Goal: Task Accomplishment & Management: Manage account settings

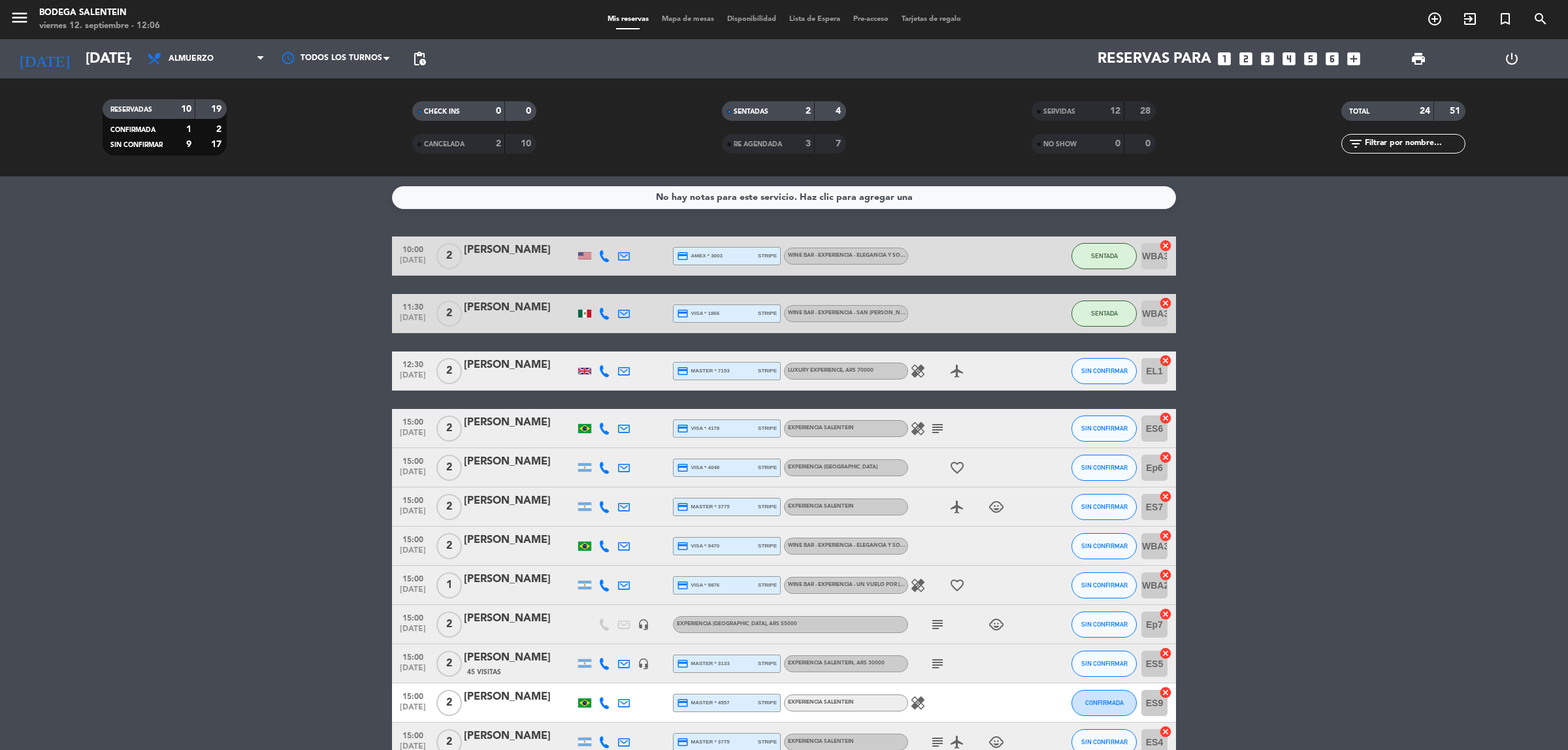
click at [495, 247] on div "[PERSON_NAME]" at bounding box center [519, 250] width 111 height 17
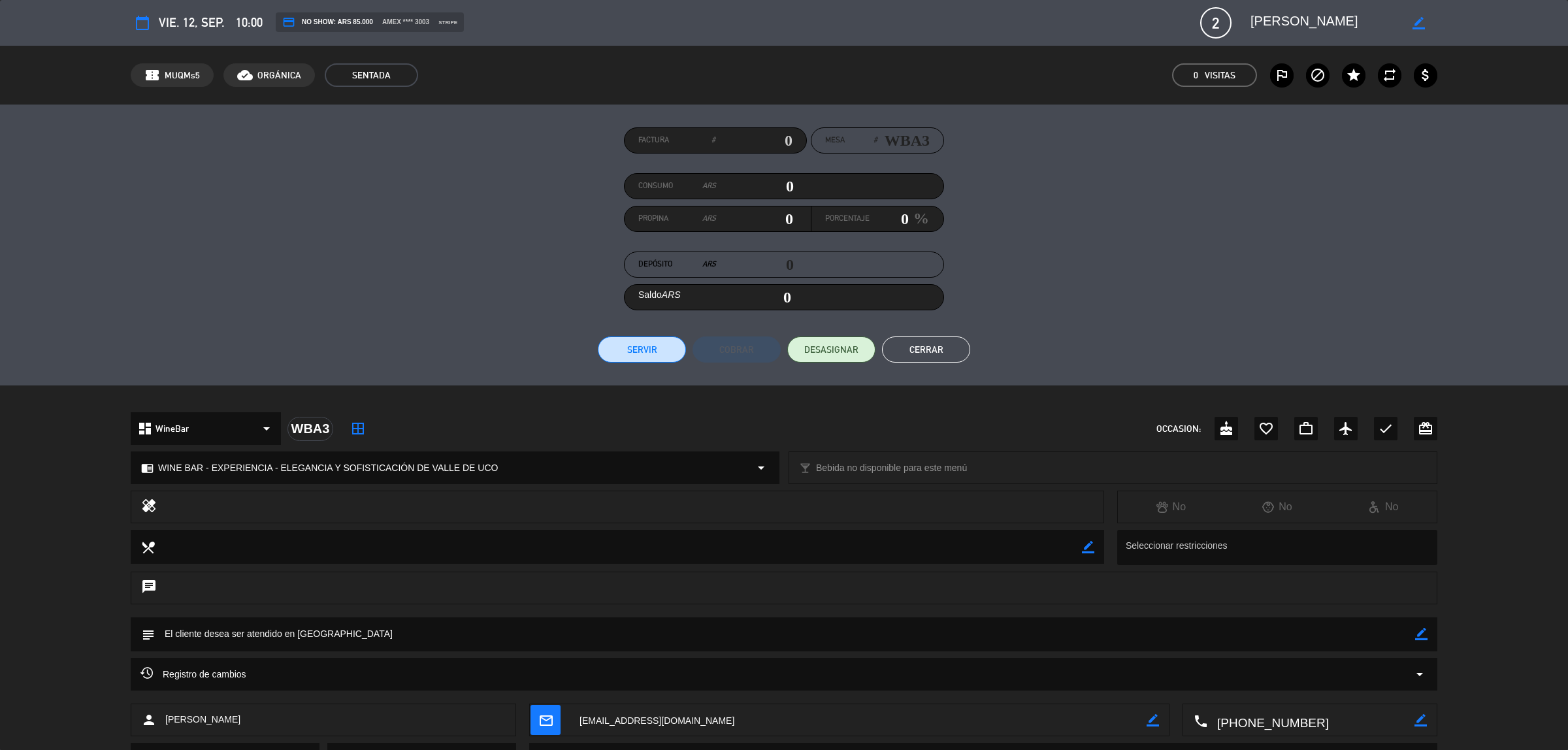
click at [795, 184] on div "Consumo ARS 0" at bounding box center [718, 186] width 187 height 20
click at [785, 182] on input "0" at bounding box center [755, 186] width 78 height 20
type input "10"
type input "170"
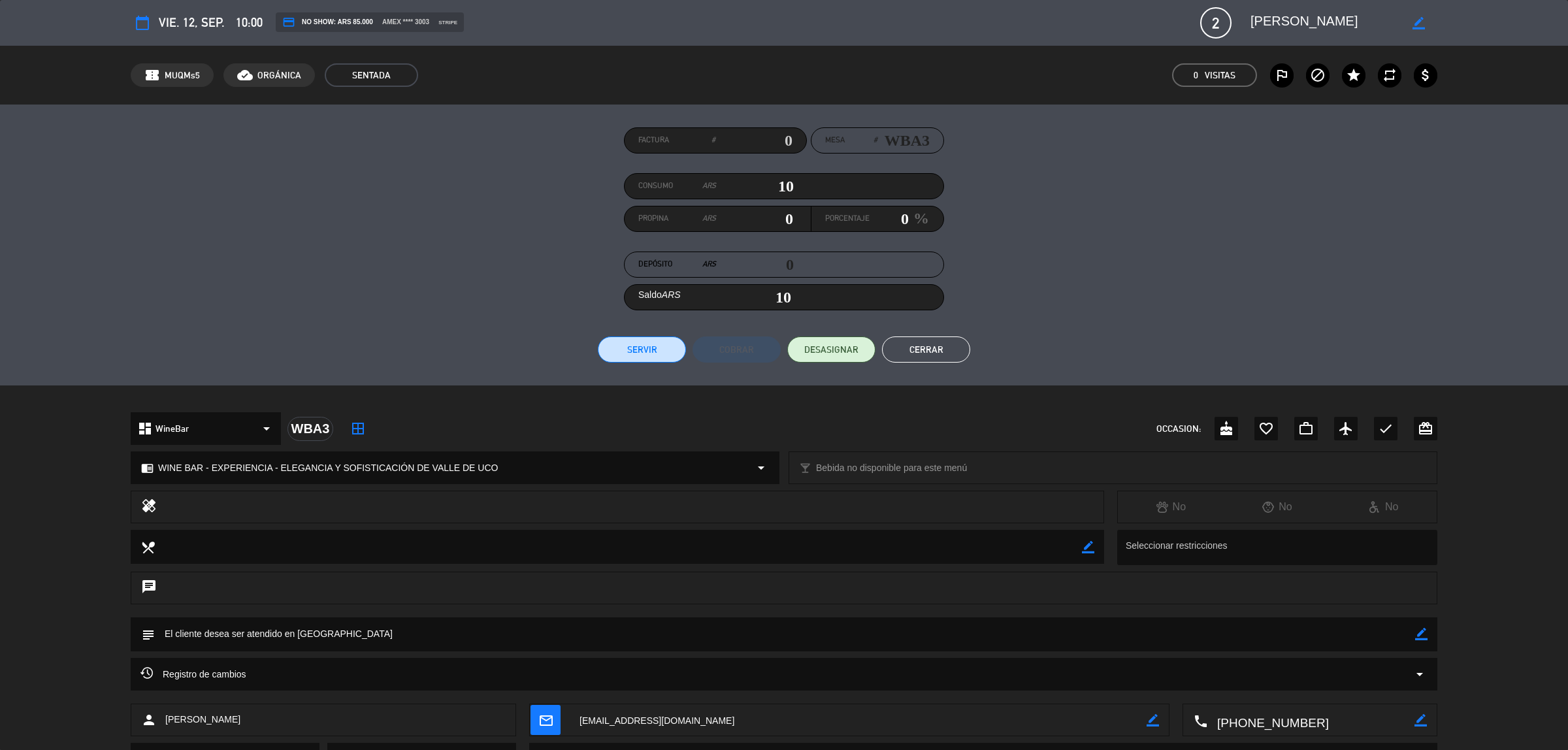
type input "170"
type input "1700"
type input "1,700"
type input "17000"
type input "17,000"
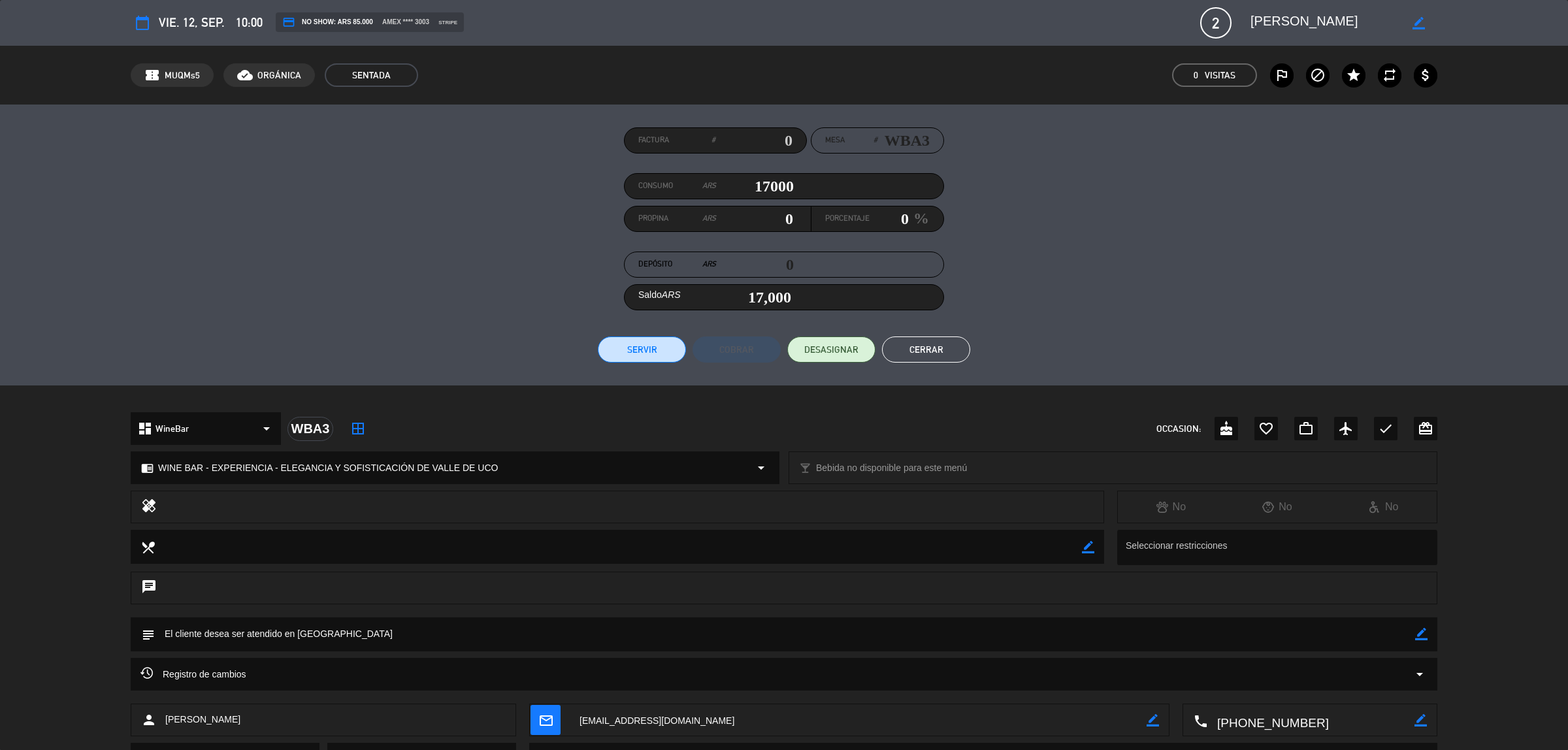
type input "170000"
type input "170,000"
type input "170000"
click at [655, 347] on button "Servir" at bounding box center [642, 350] width 89 height 26
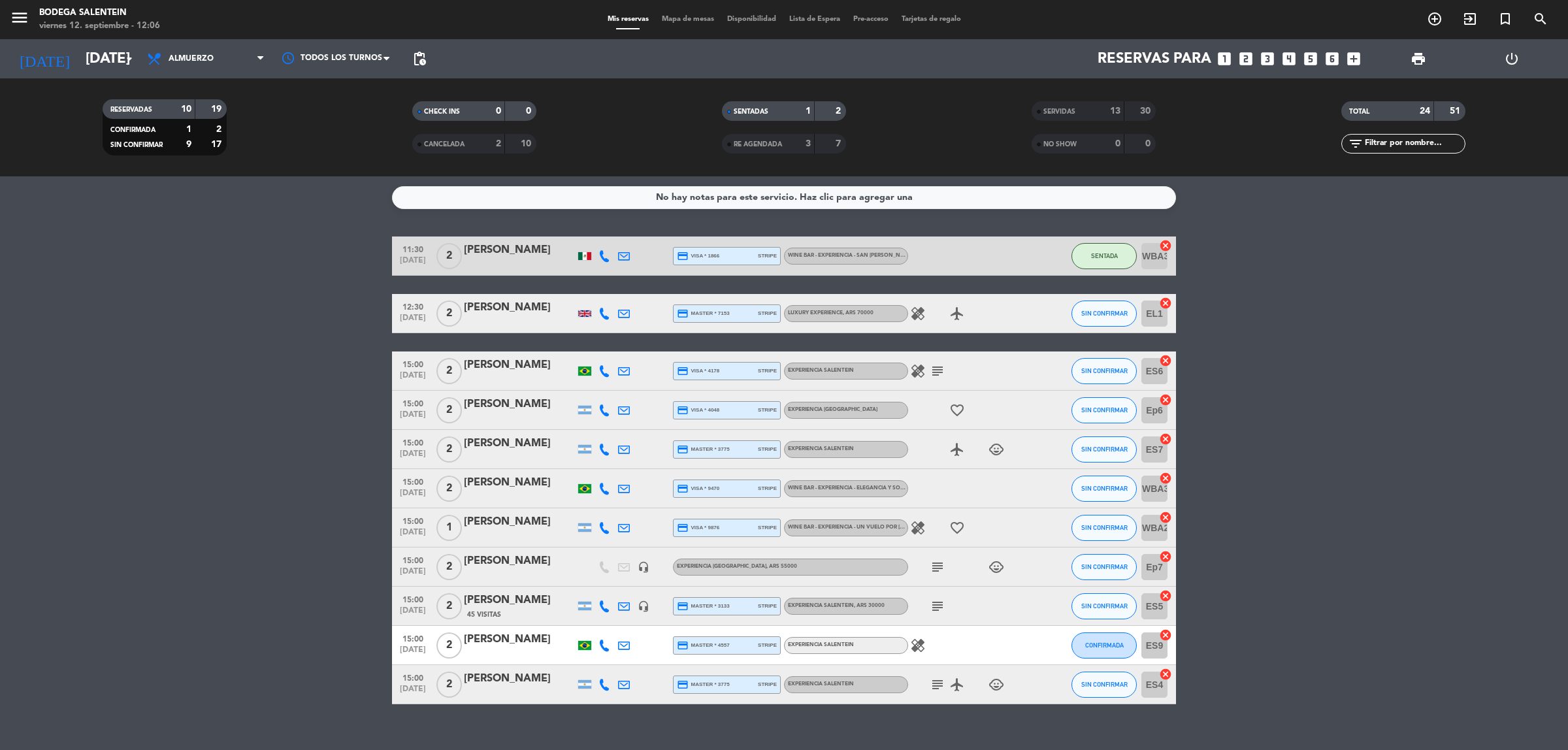
scroll to position [19, 0]
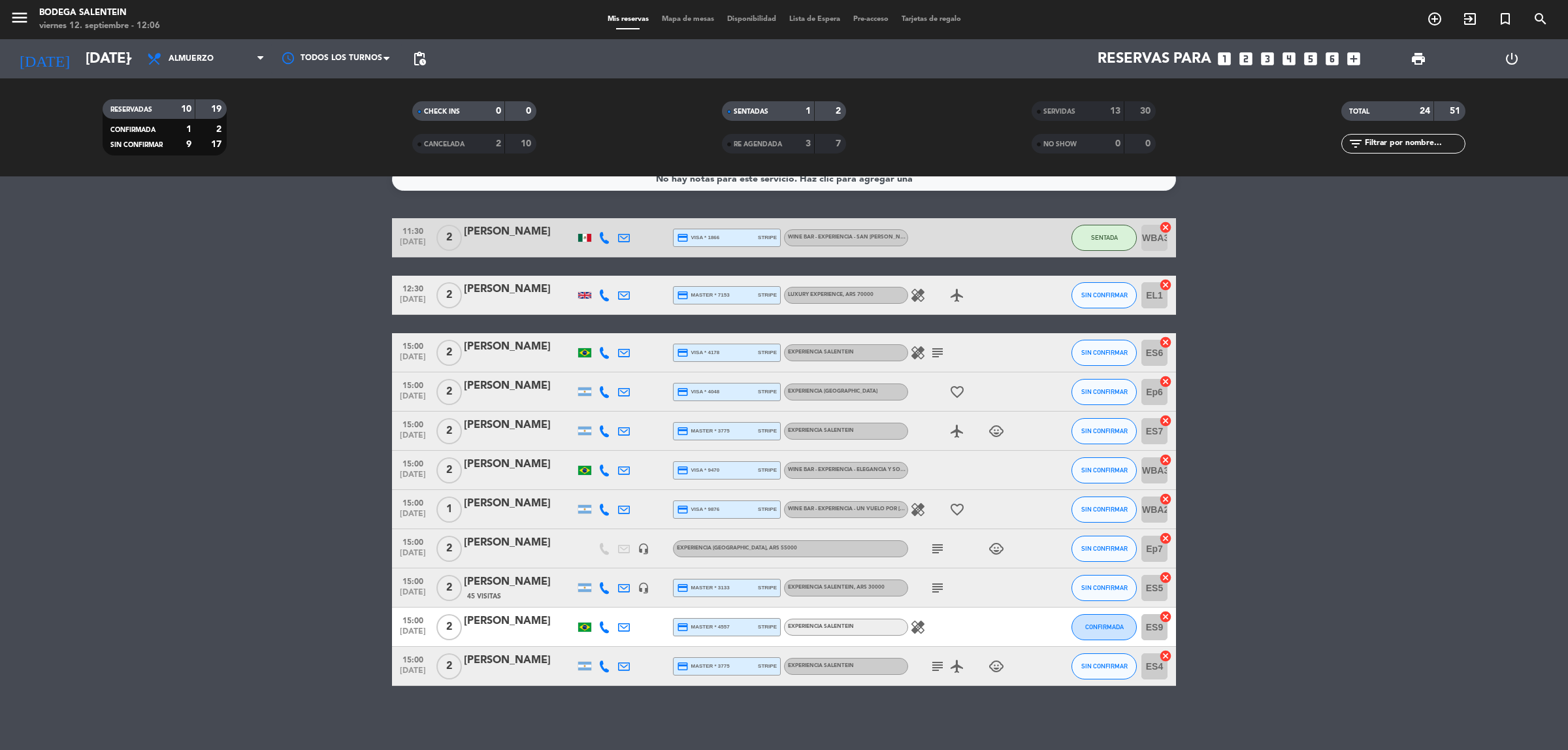
click at [1326, 386] on bookings-row "11:30 [DATE] 2 [PERSON_NAME] credit_card visa * 1866 stripe WINE BAR - EXPERIEN…" at bounding box center [784, 452] width 1568 height 468
click at [1303, 328] on bookings-row "11:30 [DATE] 2 [PERSON_NAME] credit_card visa * 1866 stripe WINE BAR - EXPERIEN…" at bounding box center [784, 452] width 1568 height 468
